Goal: Information Seeking & Learning: Learn about a topic

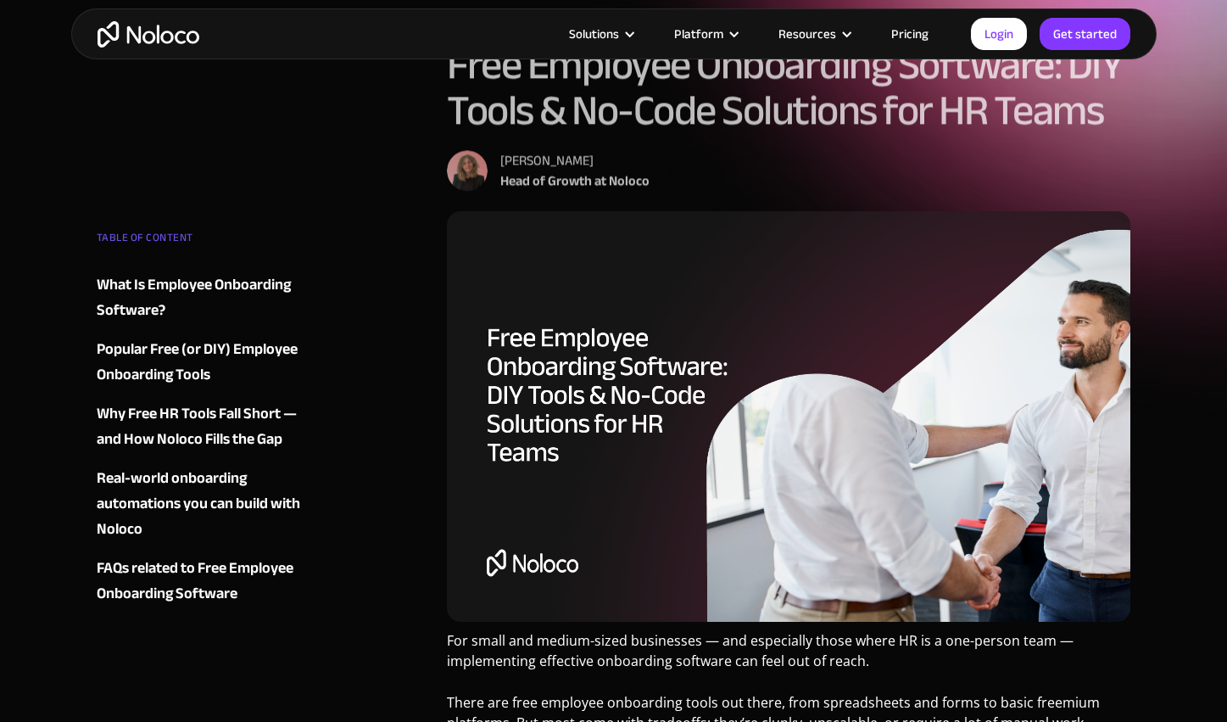
scroll to position [159, 0]
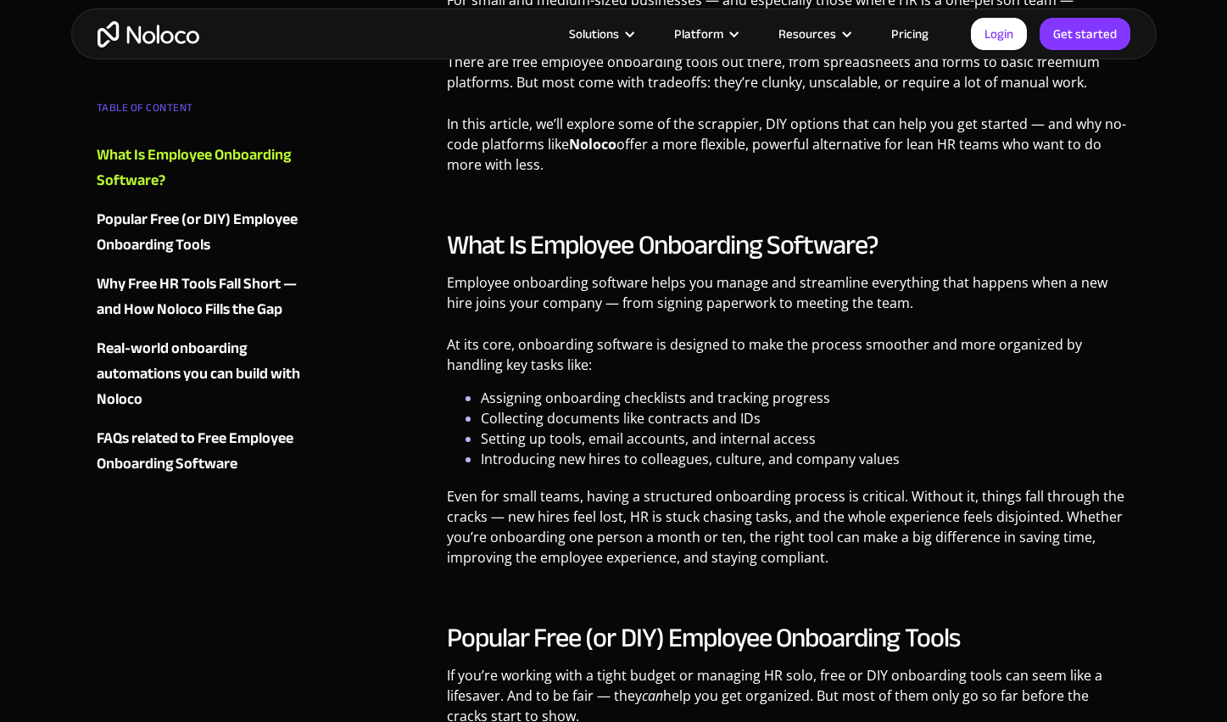
scroll to position [0, 0]
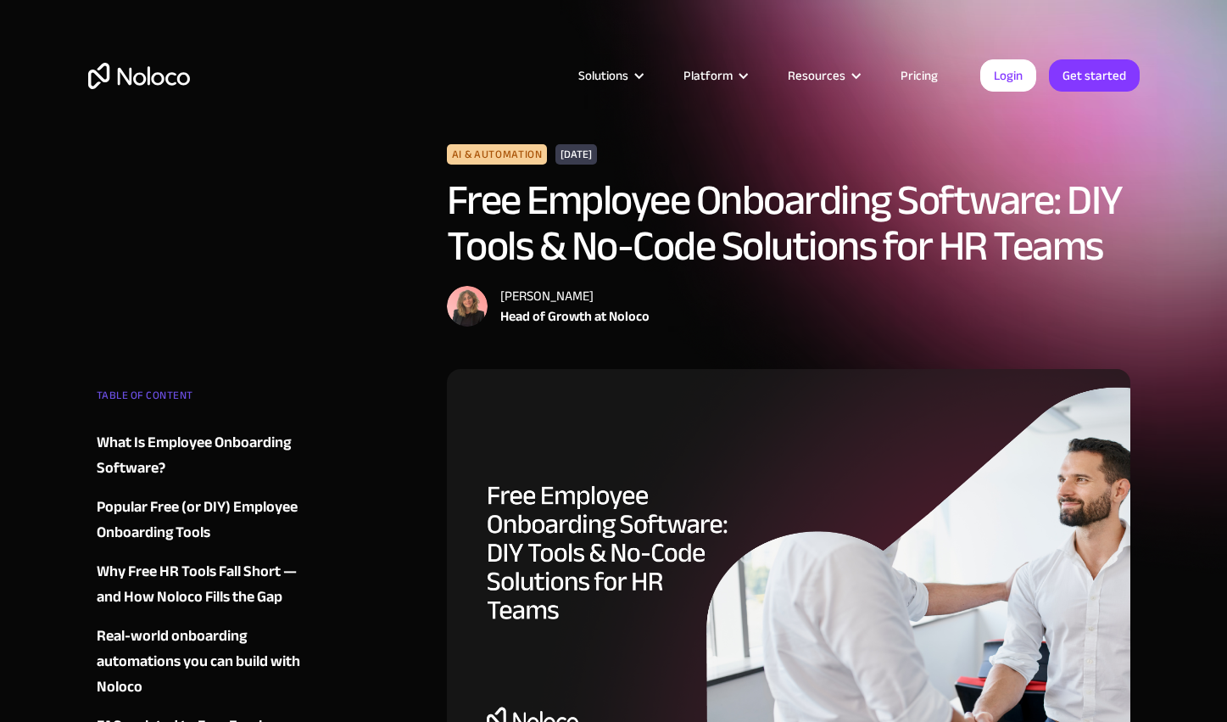
click at [925, 78] on link "Pricing" at bounding box center [920, 75] width 80 height 22
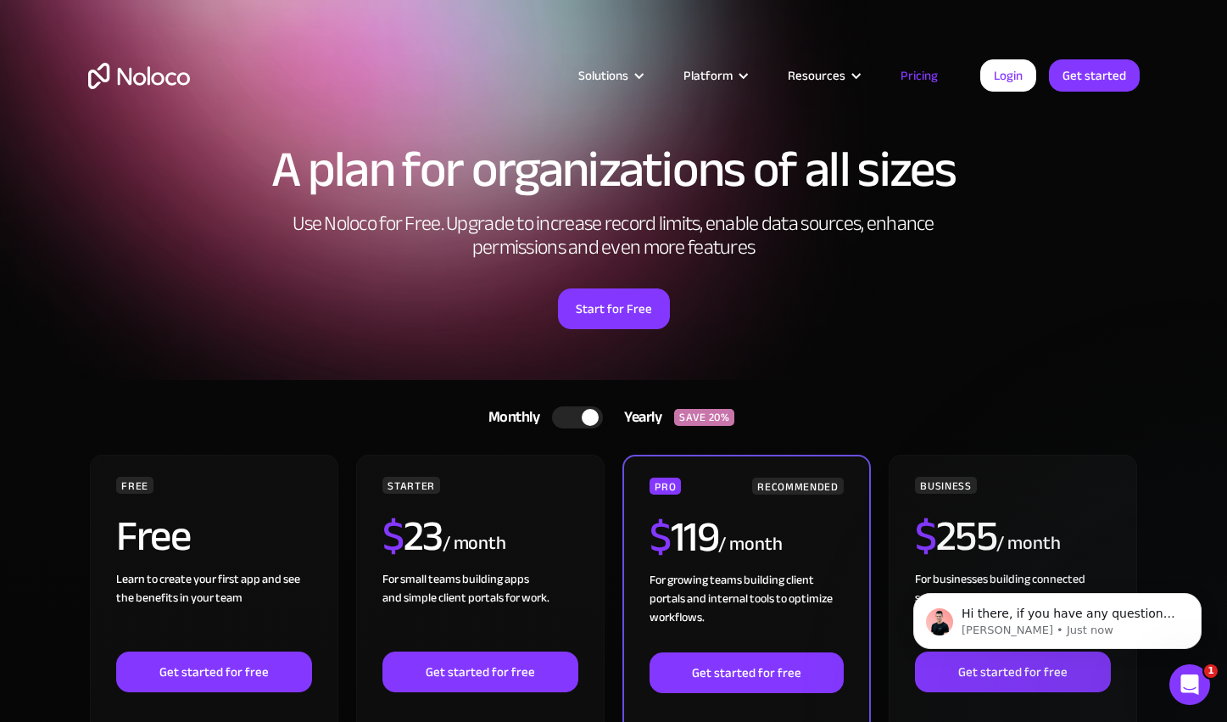
click at [1072, 197] on div "A plan for organizations of all sizes Use Noloco for Free. Upgrade to increase …" at bounding box center [614, 253] width 1086 height 253
